Goal: Find specific page/section: Find specific page/section

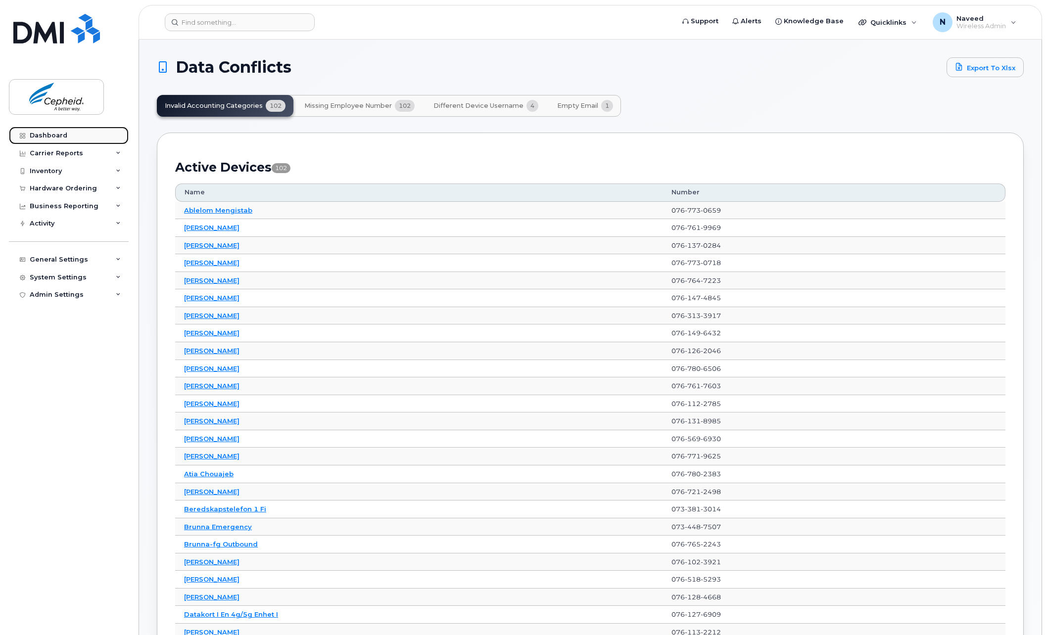
click at [66, 134] on link "Dashboard" at bounding box center [69, 136] width 120 height 18
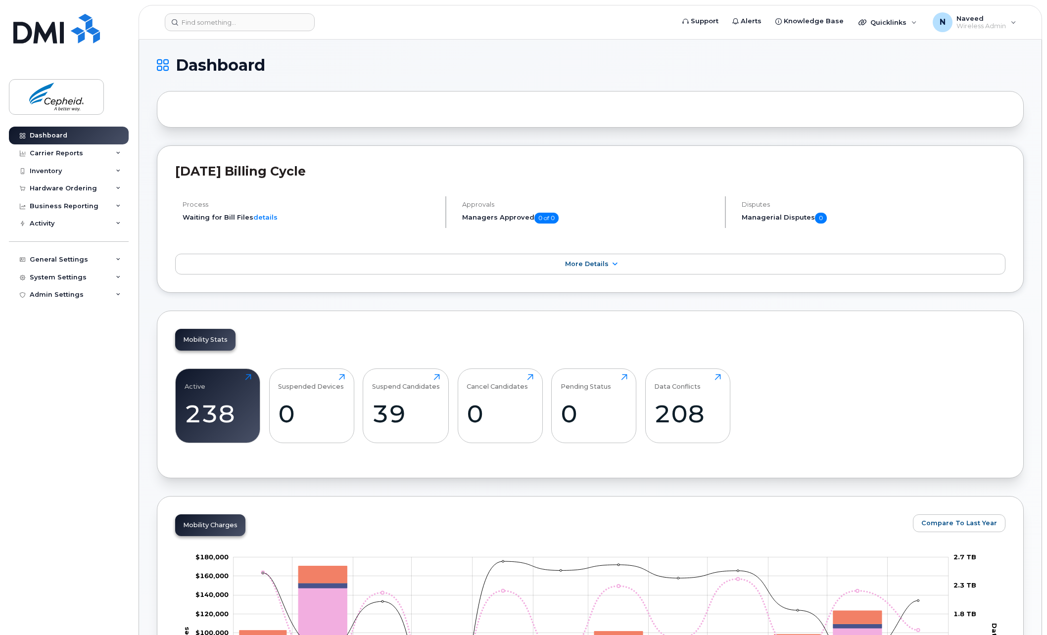
click at [247, 111] on div at bounding box center [590, 109] width 867 height 37
click at [67, 155] on div "Carrier Reports" at bounding box center [56, 153] width 53 height 8
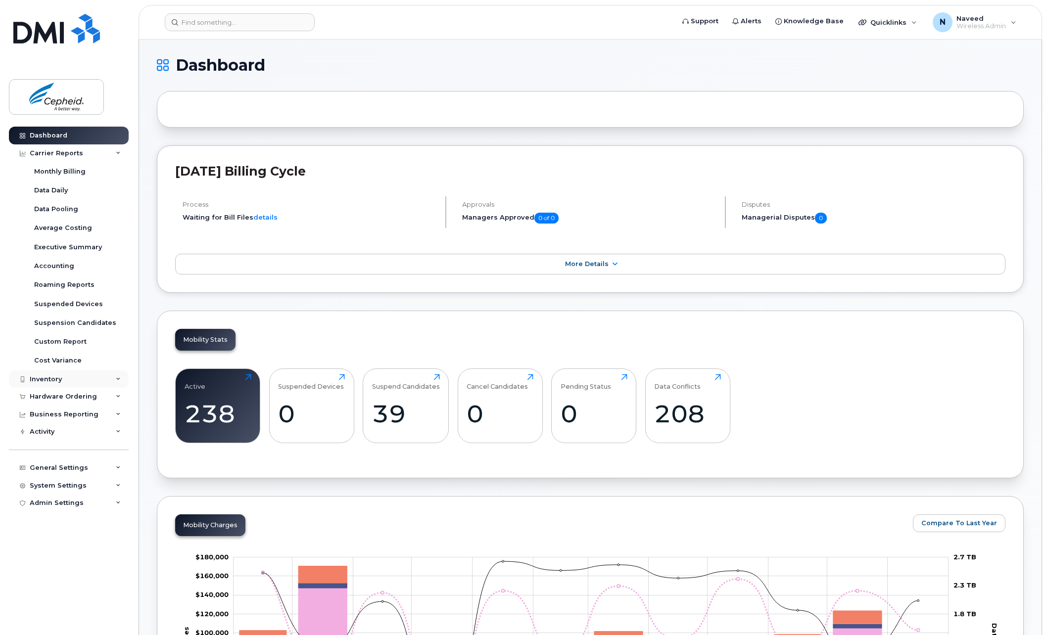
click at [105, 380] on div "Inventory" at bounding box center [69, 380] width 120 height 18
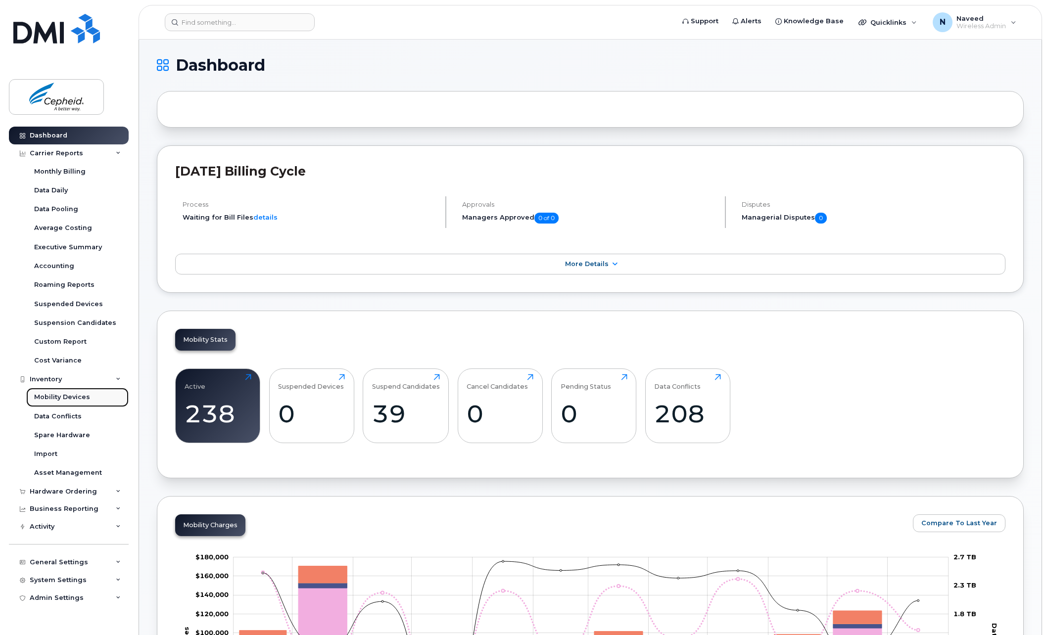
click at [70, 394] on div "Mobility Devices" at bounding box center [62, 397] width 56 height 9
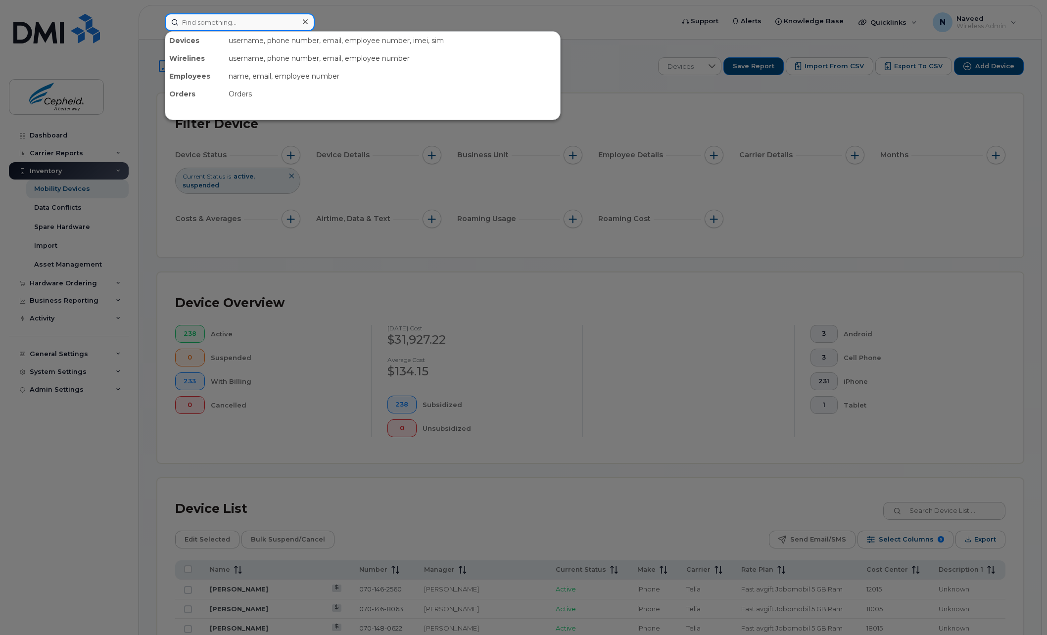
click at [244, 27] on input at bounding box center [240, 22] width 150 height 18
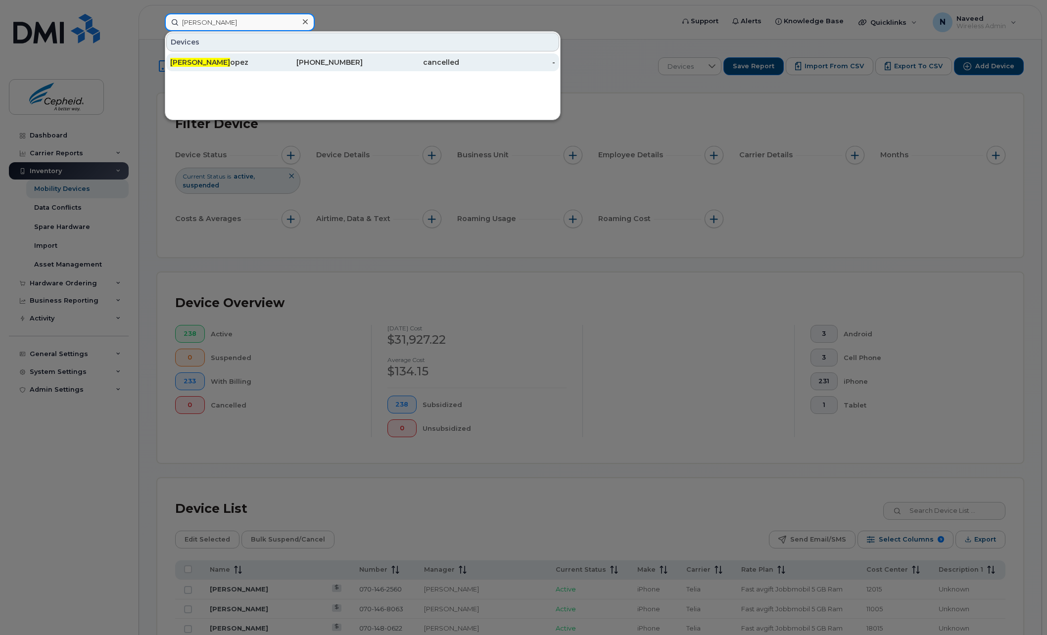
type input "Laura L"
click at [233, 60] on div "Laura L opez" at bounding box center [218, 62] width 96 height 10
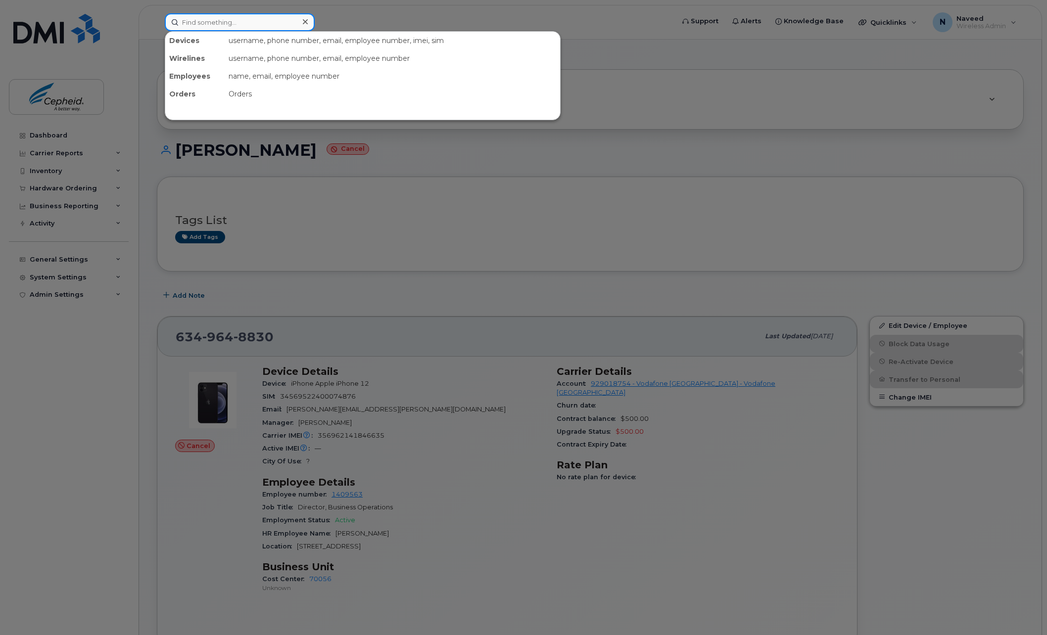
click at [201, 21] on input at bounding box center [240, 22] width 150 height 18
paste input "David Chinchilla"
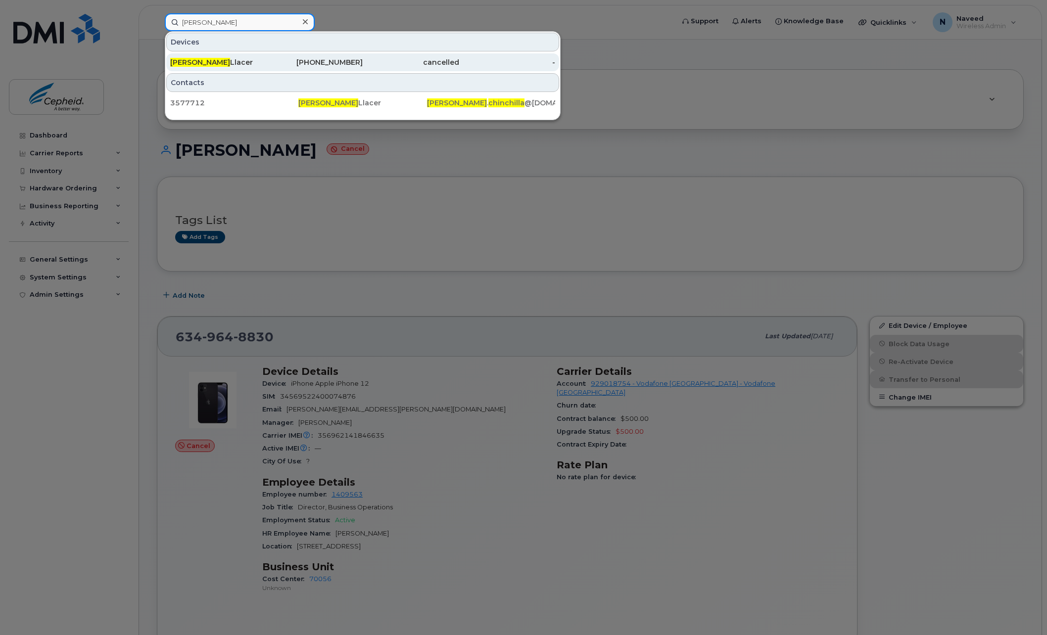
type input "David Chinchilla"
click at [224, 65] on span "David Chinchilla" at bounding box center [200, 62] width 60 height 9
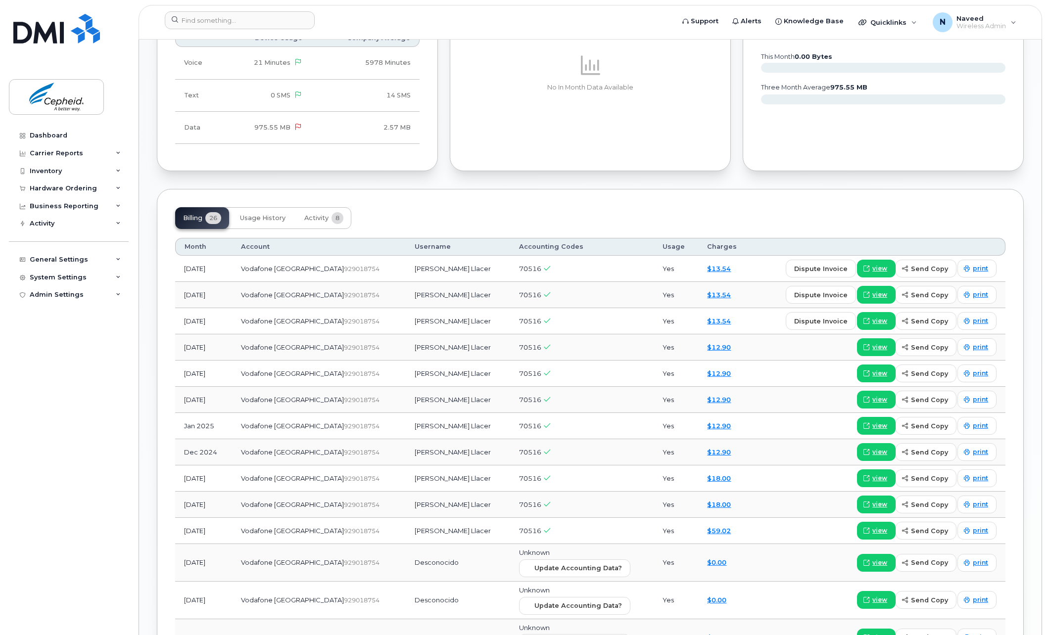
scroll to position [643, 0]
click at [879, 264] on span "view" at bounding box center [879, 267] width 15 height 9
